Goal: Task Accomplishment & Management: Manage account settings

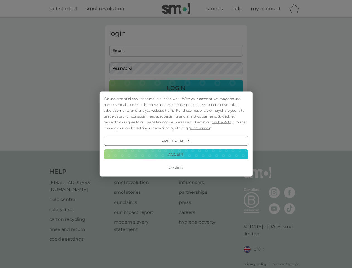
click at [223, 122] on span "Cookie Policy" at bounding box center [222, 122] width 21 height 4
click at [199, 128] on div "login Email Password Login ● ● ● ● ● ● ● ● ● ● ● ● ● ● ● ● ● ● ● ● ● ● ● ● ● ● …" at bounding box center [176, 83] width 142 height 117
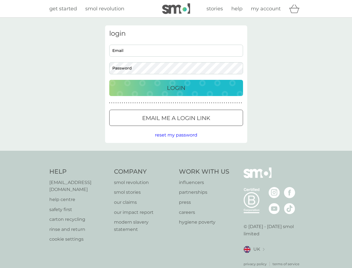
click at [176, 141] on div "login Email Password Login ● ● ● ● ● ● ● ● ● ● ● ● ● ● ● ● ● ● ● ● ● ● ● ● ● ● …" at bounding box center [176, 83] width 142 height 117
click at [176, 167] on div "Help [EMAIL_ADDRESS][DOMAIN_NAME] help centre safety first carton recycling rin…" at bounding box center [176, 216] width 254 height 99
click at [176, 154] on div "Help [EMAIL_ADDRESS][DOMAIN_NAME] help centre safety first carton recycling rin…" at bounding box center [176, 217] width 352 height 132
